Goal: Information Seeking & Learning: Learn about a topic

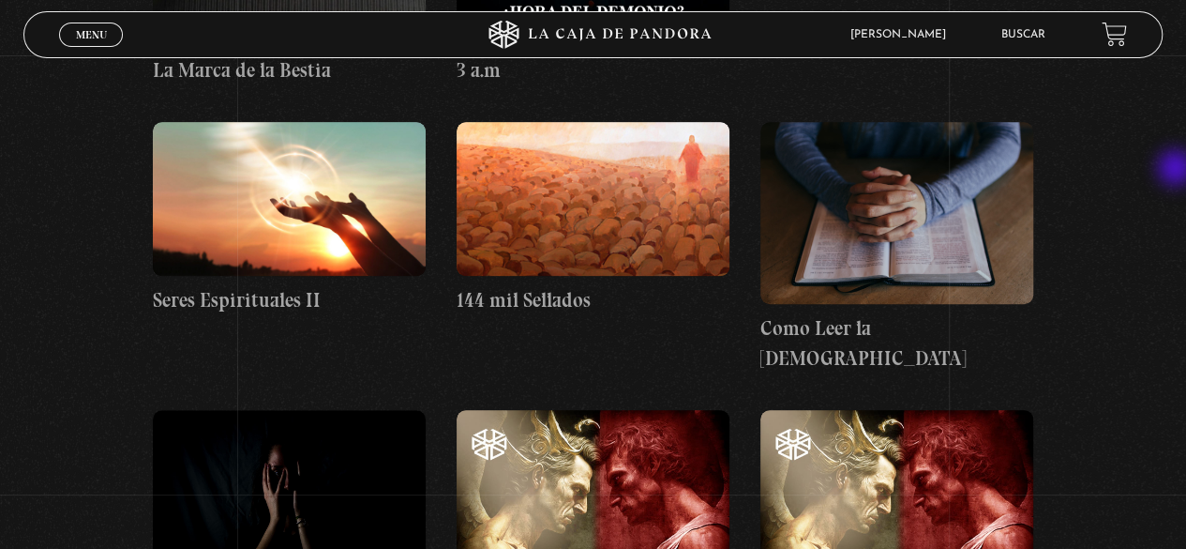
scroll to position [11349, 0]
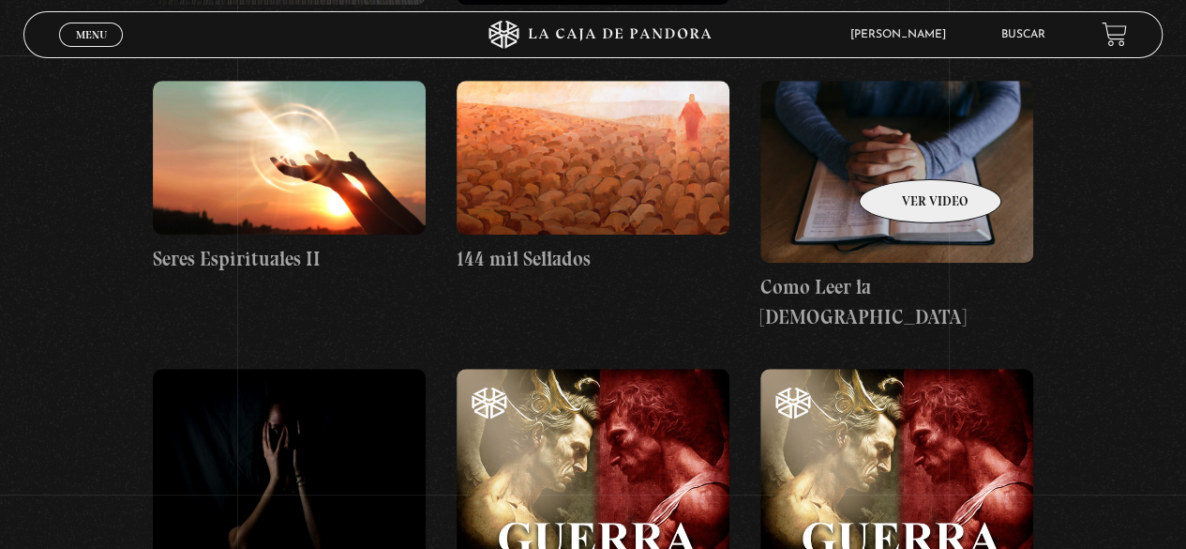
click at [906, 151] on figure at bounding box center [897, 172] width 273 height 182
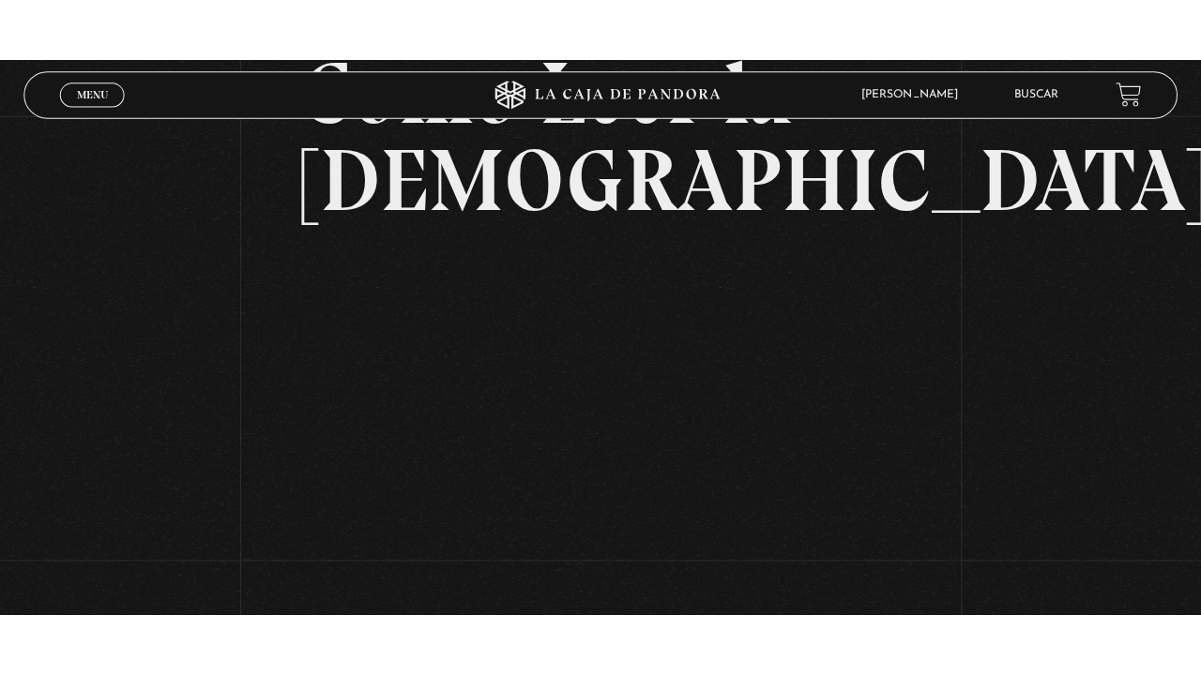
scroll to position [188, 0]
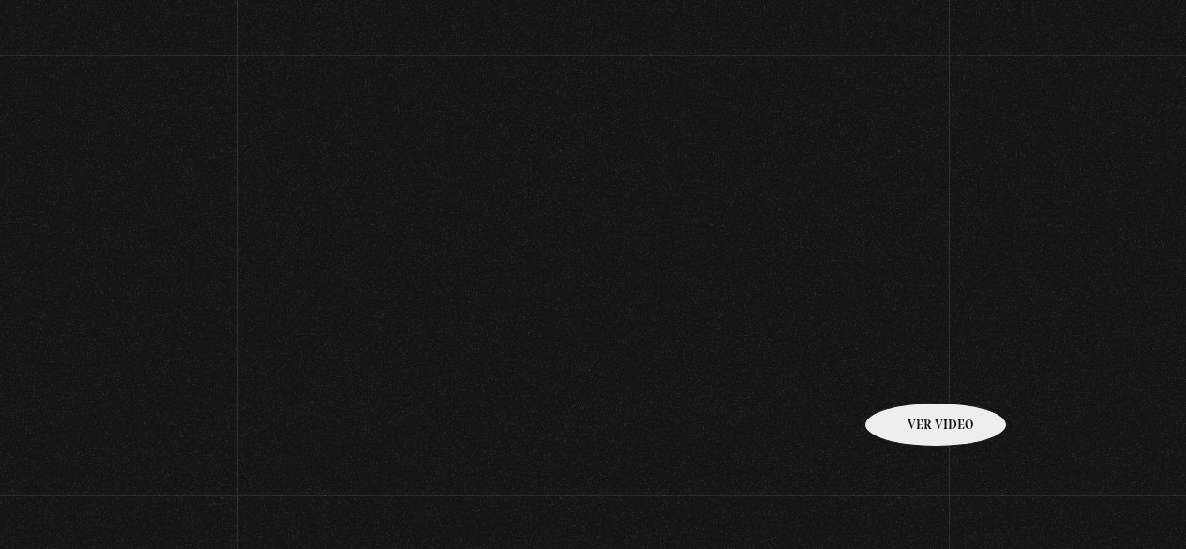
scroll to position [11349, 0]
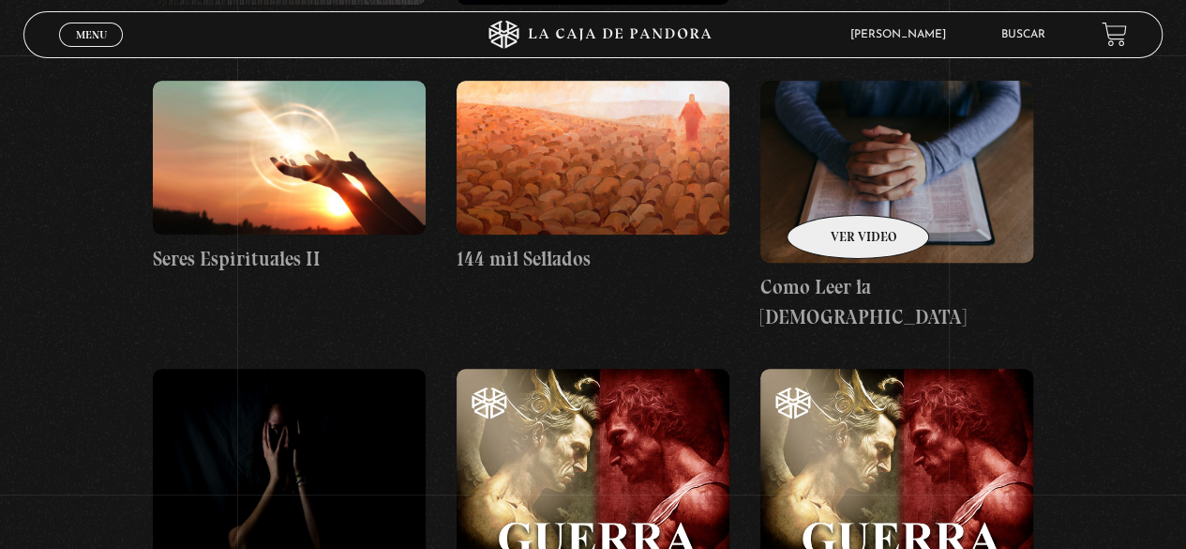
click at [886, 169] on figure at bounding box center [897, 172] width 273 height 182
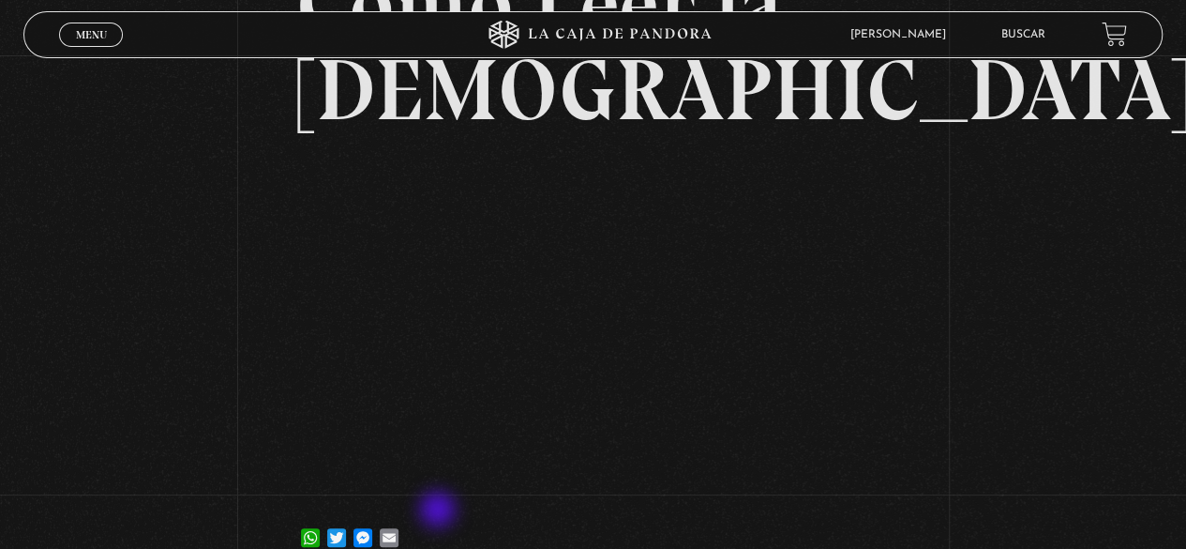
scroll to position [188, 0]
